Goal: Feedback & Contribution: Contribute content

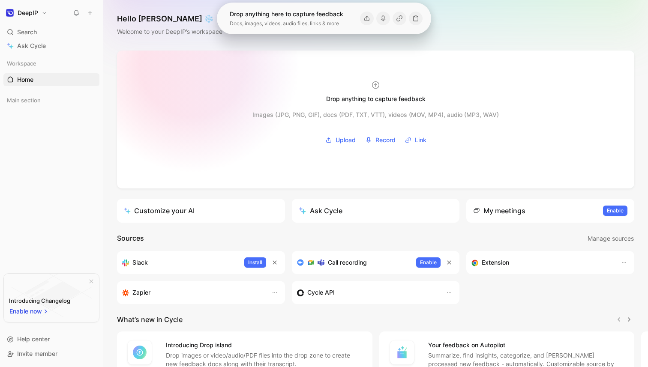
click at [192, 65] on div at bounding box center [375, 120] width 517 height 138
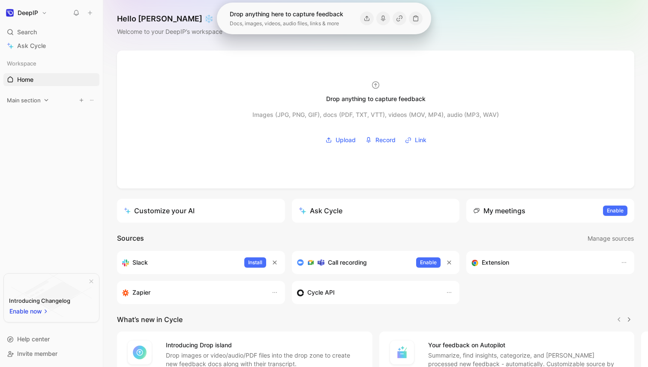
click at [33, 98] on span "Main section" at bounding box center [24, 100] width 34 height 9
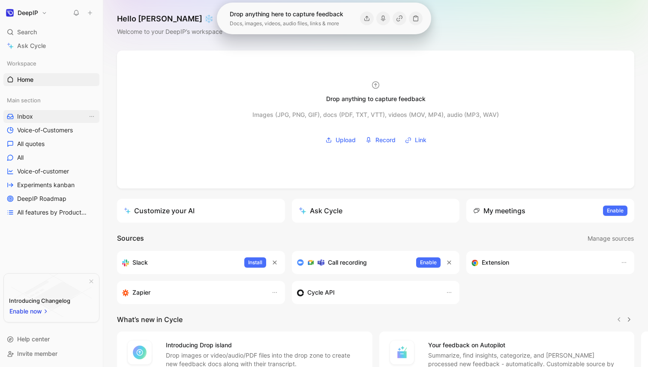
click at [41, 120] on link "Inbox" at bounding box center [51, 116] width 96 height 13
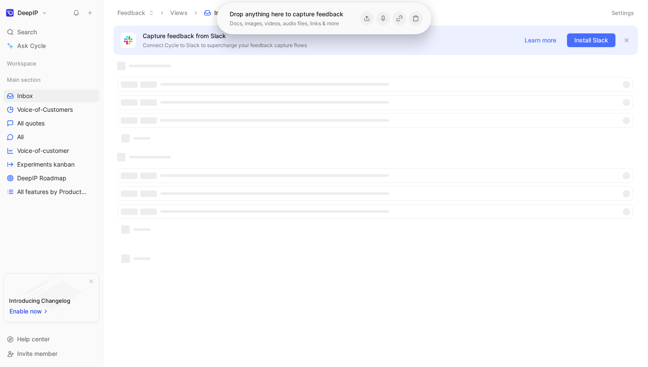
click at [91, 15] on icon at bounding box center [90, 13] width 6 height 6
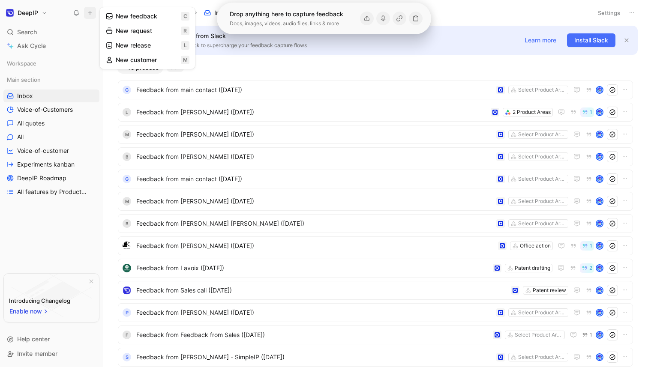
click at [120, 18] on button "New feedback c" at bounding box center [148, 16] width 92 height 15
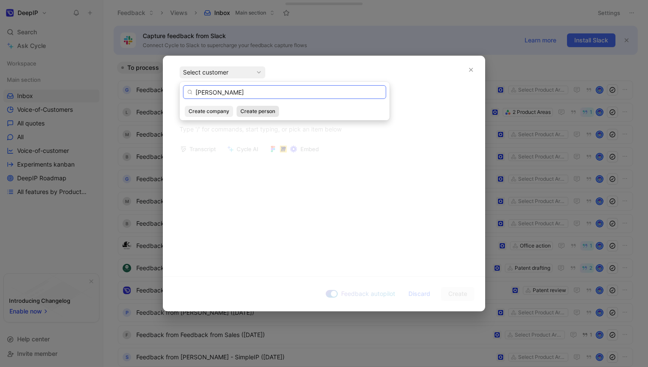
type input "[PERSON_NAME]"
click at [252, 113] on span "Create person" at bounding box center [257, 111] width 35 height 9
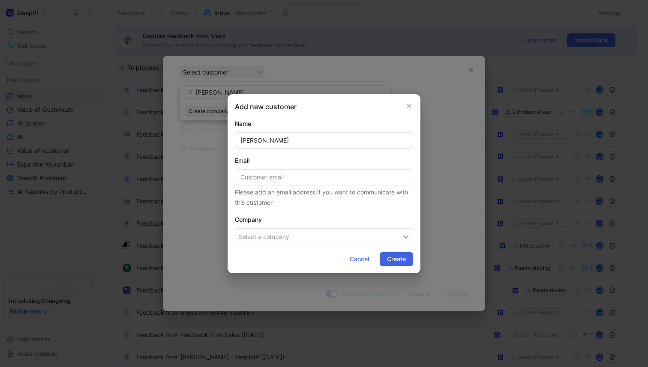
click at [386, 253] on button "Create" at bounding box center [396, 259] width 33 height 14
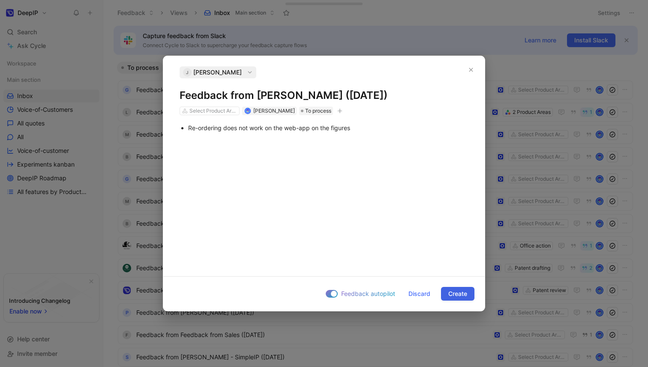
click at [455, 297] on span "Create" at bounding box center [457, 294] width 19 height 10
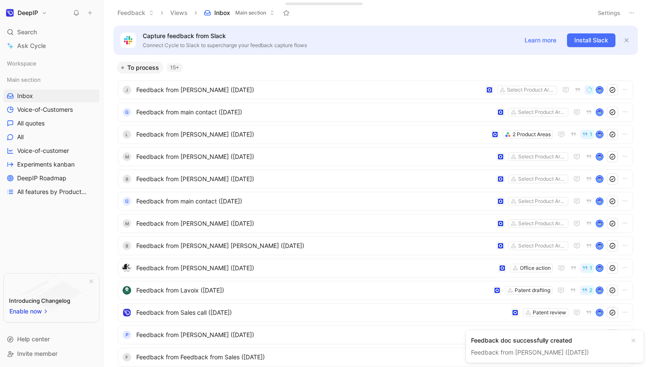
click at [497, 342] on div "Feedback doc successfully created" at bounding box center [548, 341] width 154 height 10
click at [524, 351] on link "Feedback from [PERSON_NAME] ([DATE])" at bounding box center [530, 352] width 118 height 7
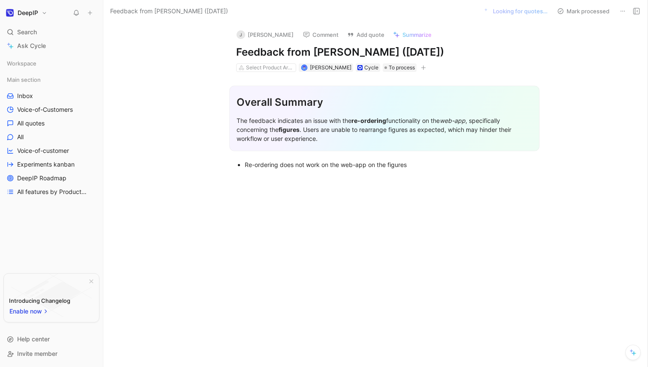
click at [407, 172] on div "Overall Summary The feedback indicates an issue with the re-ordering functional…" at bounding box center [384, 124] width 526 height 105
click at [330, 171] on p at bounding box center [384, 178] width 329 height 14
click at [348, 223] on div "Overall Summary The feedback indicates an issue with the re-ordering functional…" at bounding box center [384, 150] width 526 height 156
